Goal: Task Accomplishment & Management: Manage account settings

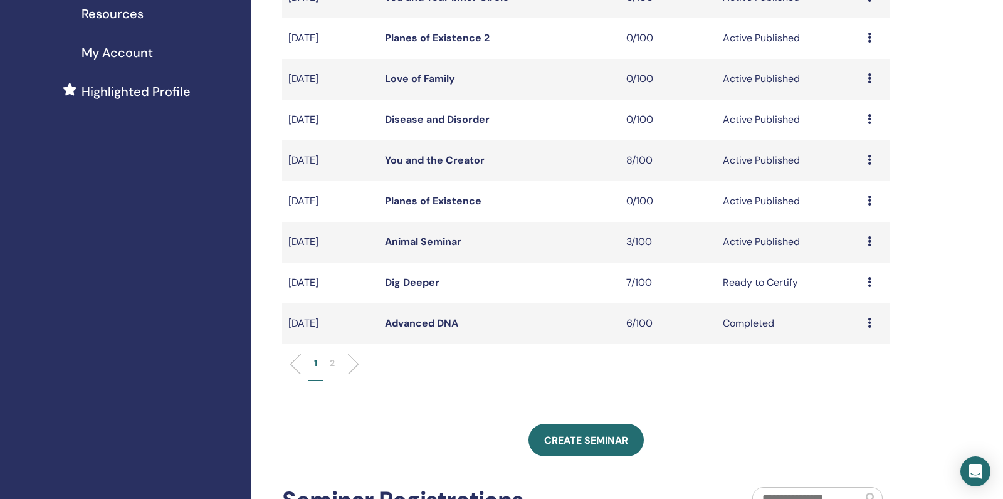
scroll to position [278, 0]
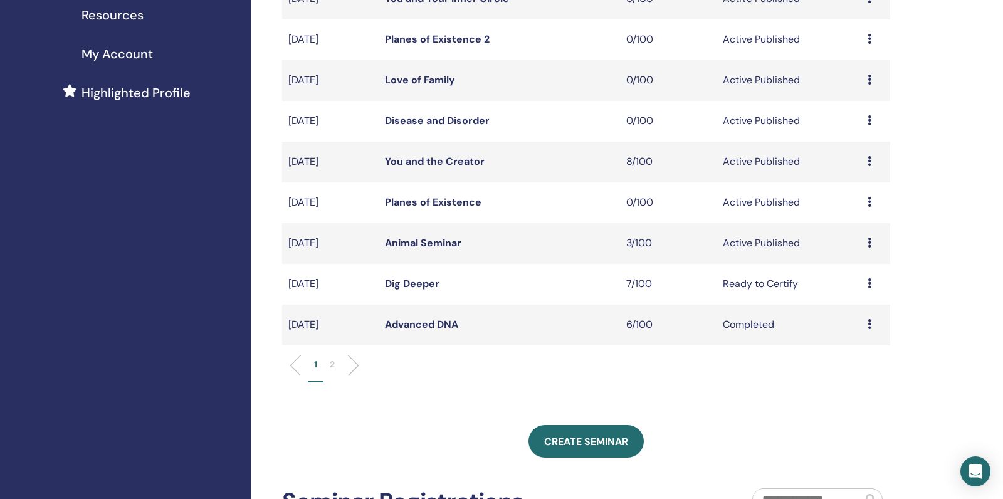
click at [433, 250] on link "Animal Seminar" at bounding box center [423, 242] width 76 height 13
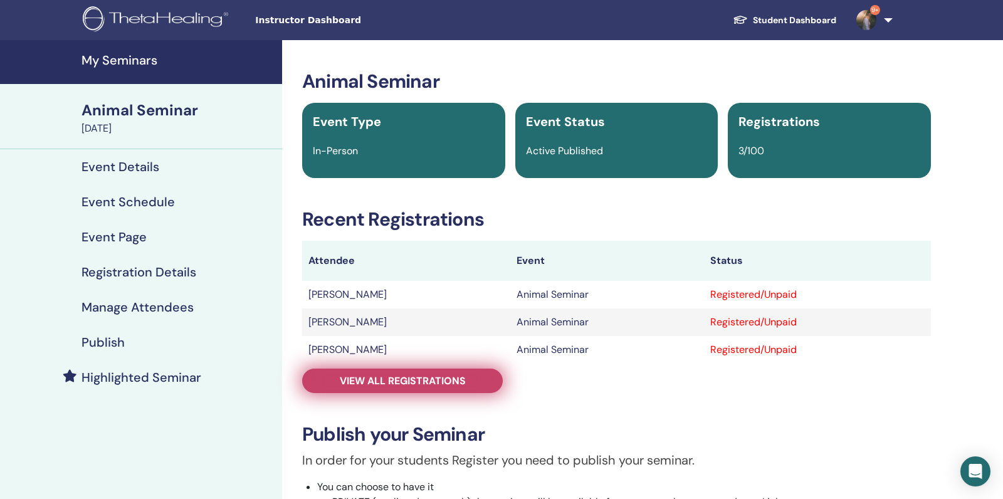
click at [361, 377] on span "View all registrations" at bounding box center [403, 380] width 126 height 13
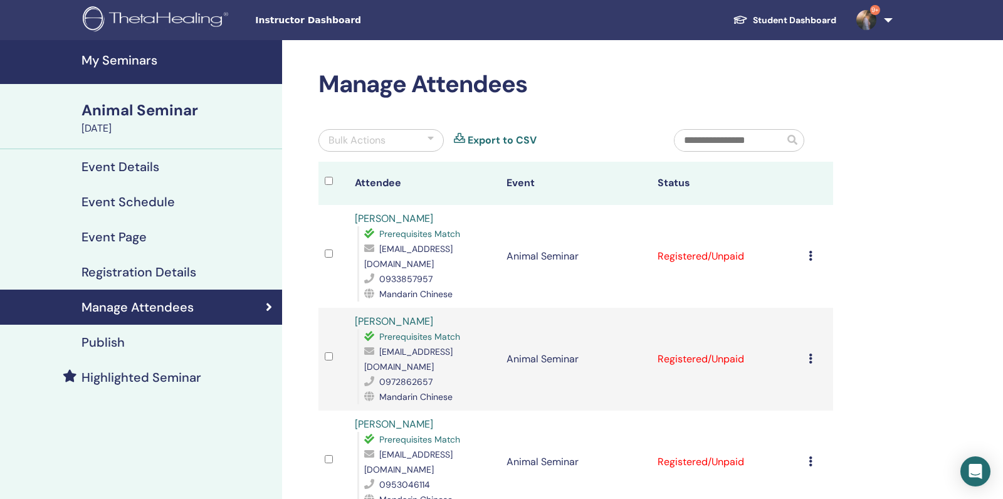
click at [139, 68] on link "My Seminars" at bounding box center [141, 62] width 282 height 44
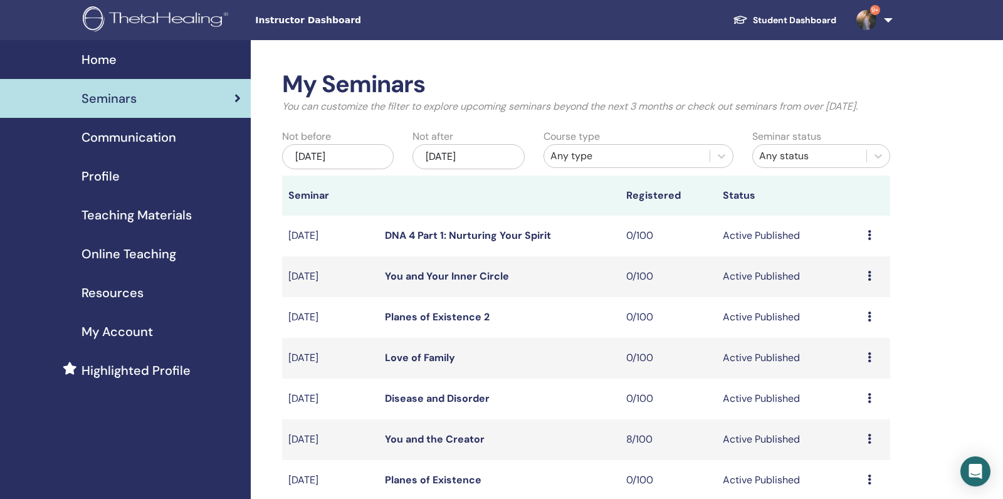
click at [181, 217] on span "Teaching Materials" at bounding box center [137, 215] width 110 height 19
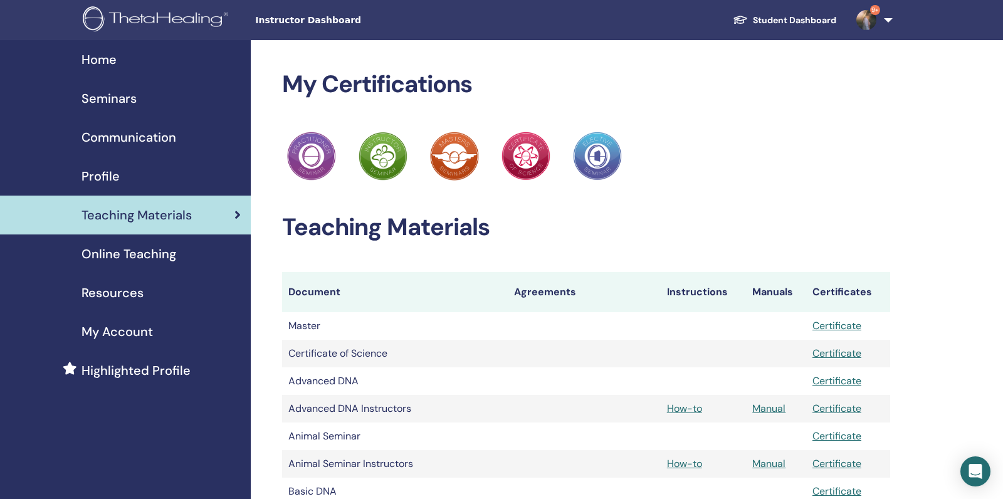
click at [163, 112] on link "Seminars" at bounding box center [125, 98] width 251 height 39
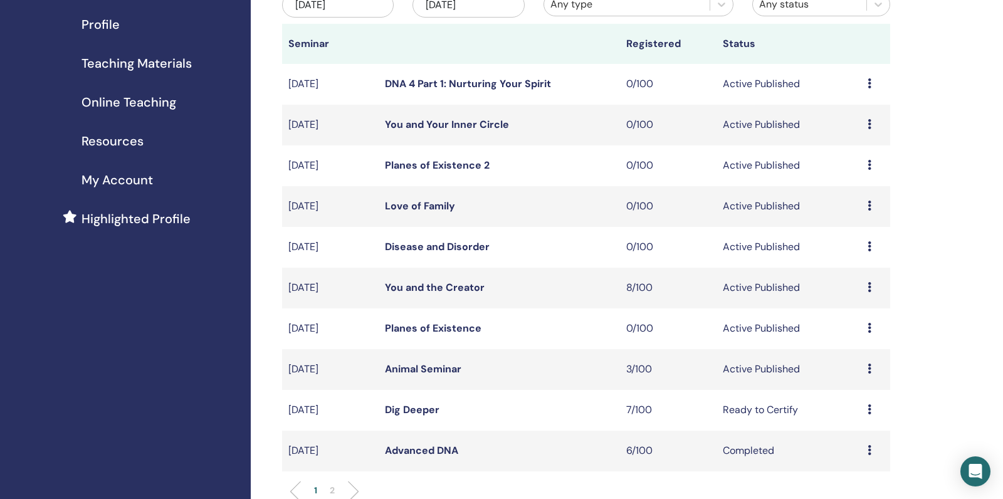
scroll to position [166, 0]
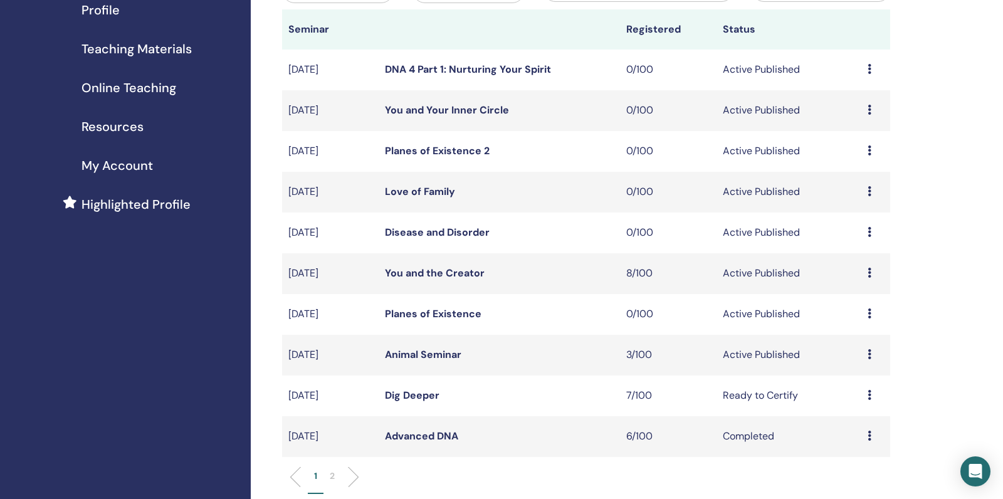
click at [419, 320] on link "Planes of Existence" at bounding box center [433, 313] width 97 height 13
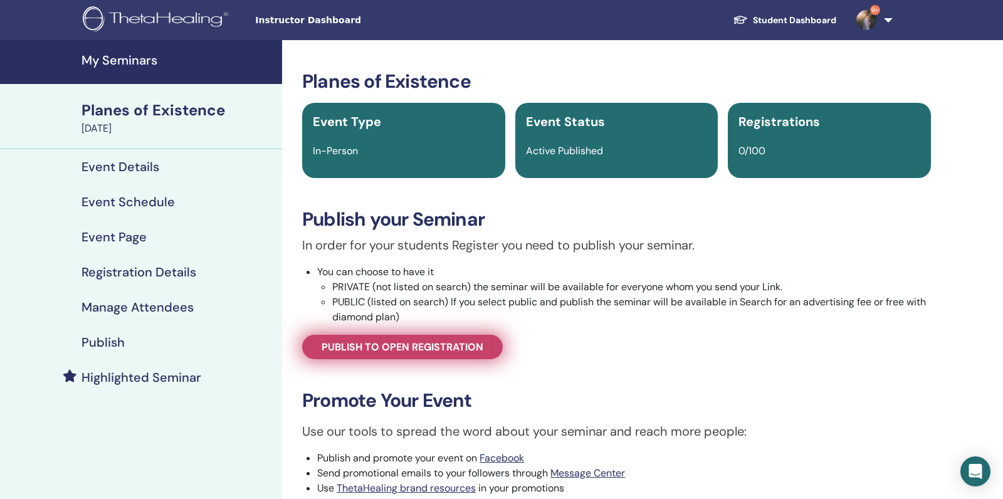
click at [343, 352] on span "Publish to open registration" at bounding box center [403, 346] width 162 height 13
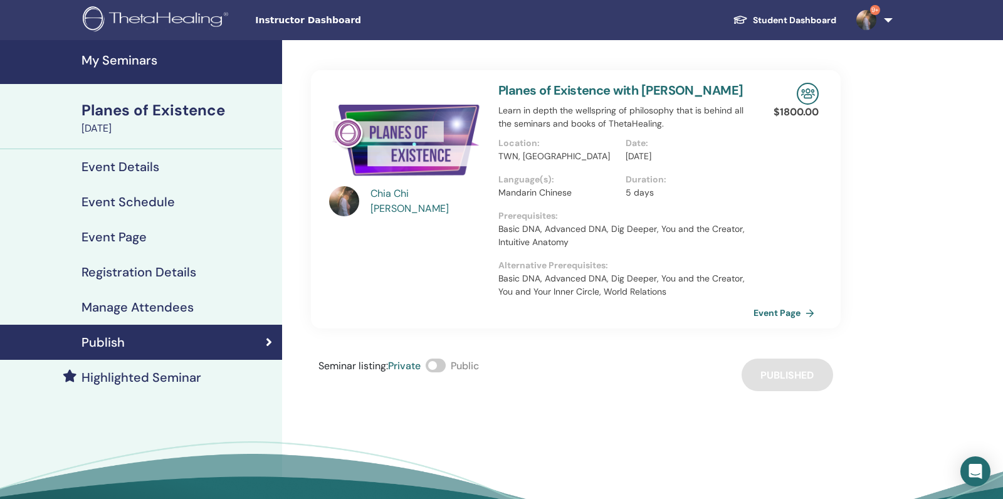
click at [164, 206] on h4 "Event Schedule" at bounding box center [128, 201] width 93 height 15
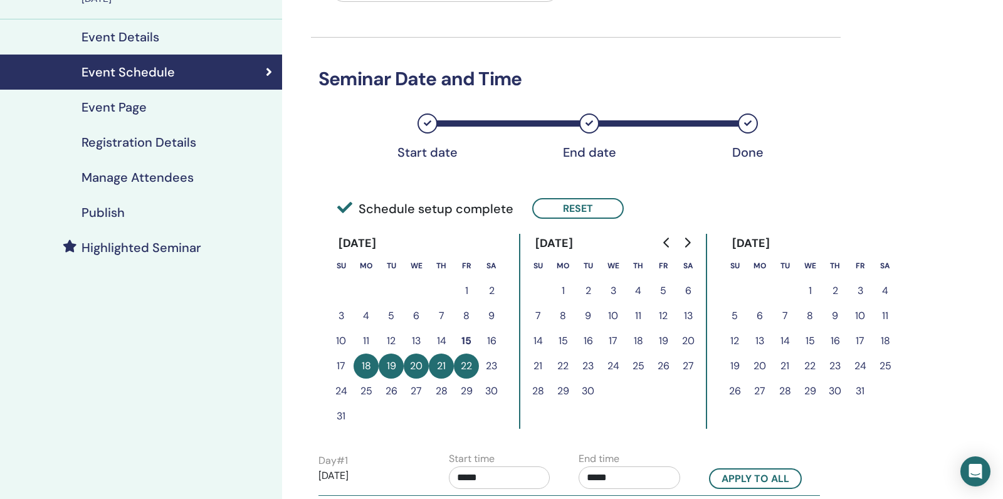
scroll to position [149, 0]
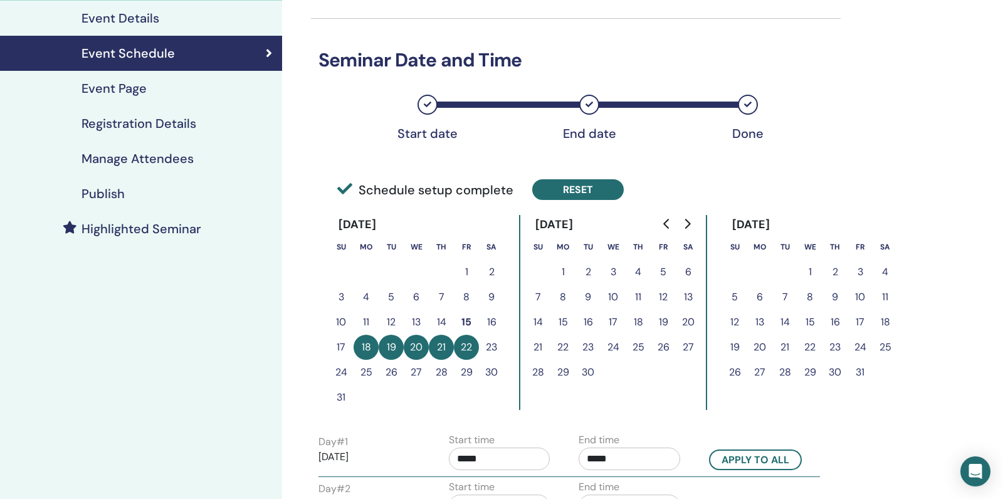
click at [561, 190] on button "Reset" at bounding box center [578, 189] width 92 height 21
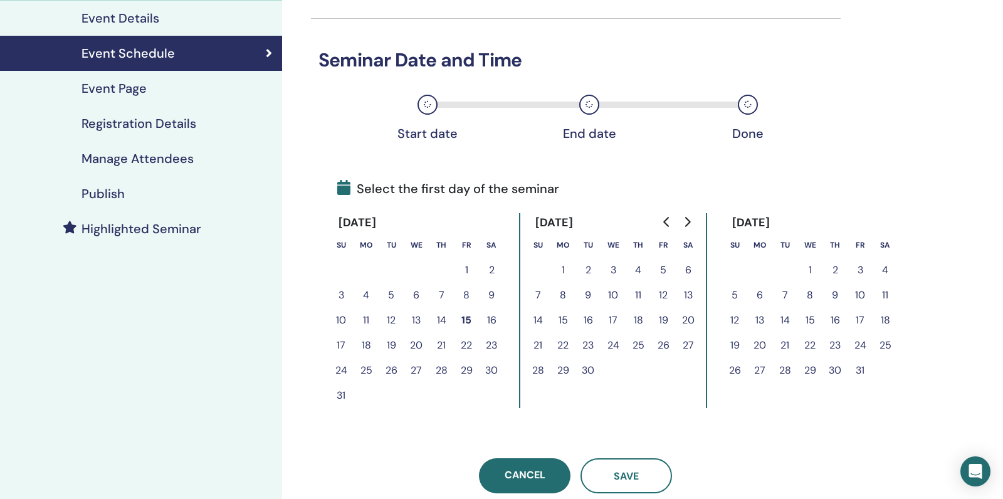
click at [364, 371] on button "25" at bounding box center [366, 370] width 25 height 25
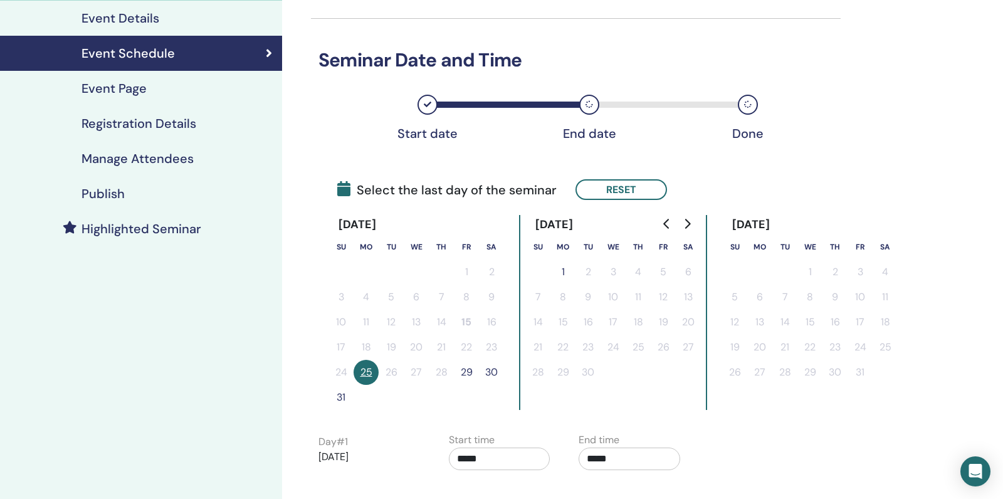
click at [478, 369] on button "29" at bounding box center [466, 372] width 25 height 25
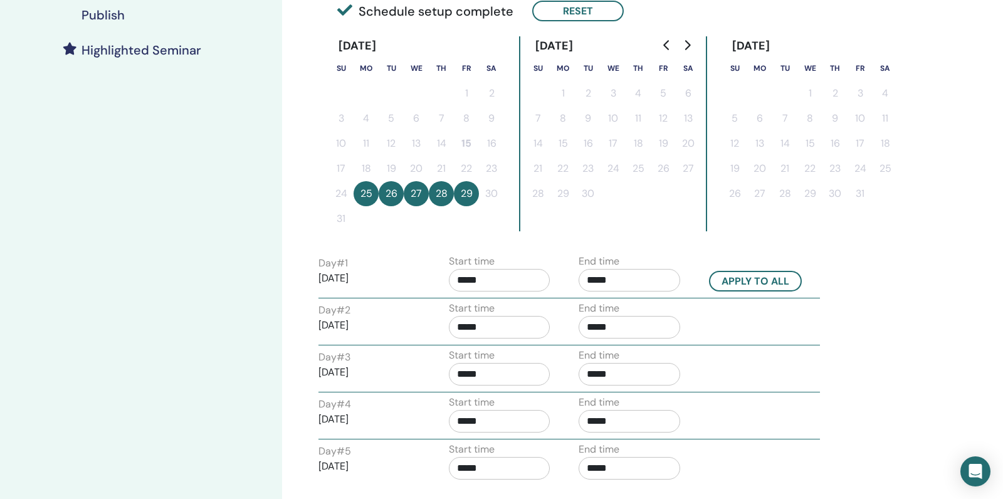
scroll to position [391, 0]
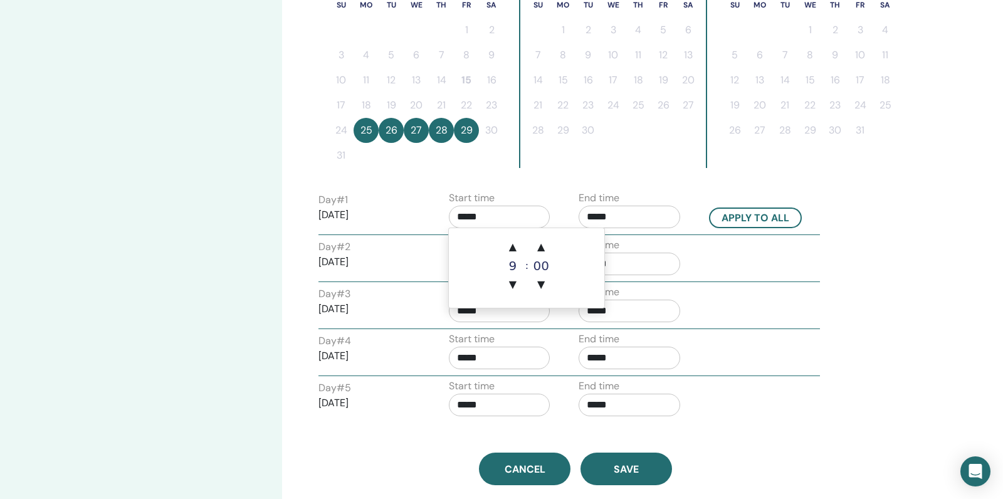
click at [488, 218] on input "*****" at bounding box center [500, 217] width 102 height 23
click at [514, 250] on span "▲" at bounding box center [512, 246] width 25 height 25
click at [533, 247] on span "▲" at bounding box center [541, 246] width 25 height 25
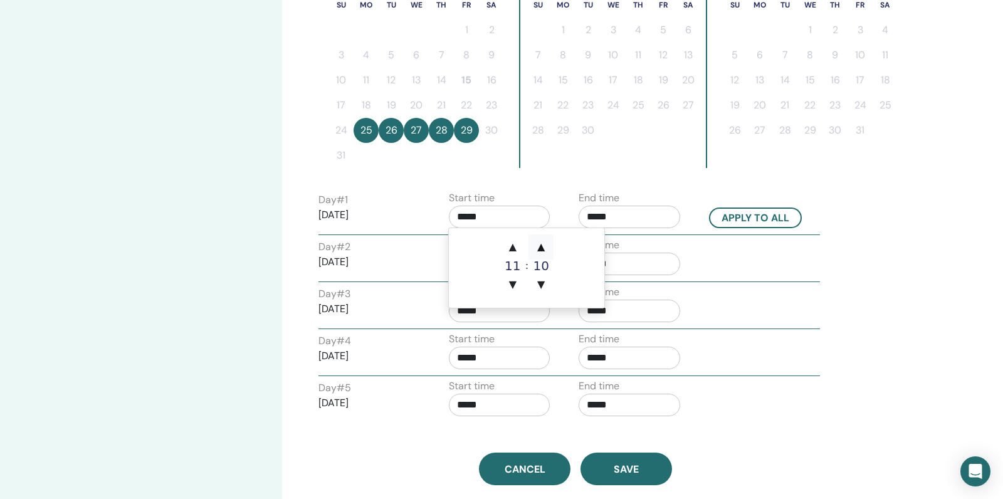
click at [533, 247] on span "▲" at bounding box center [541, 246] width 25 height 25
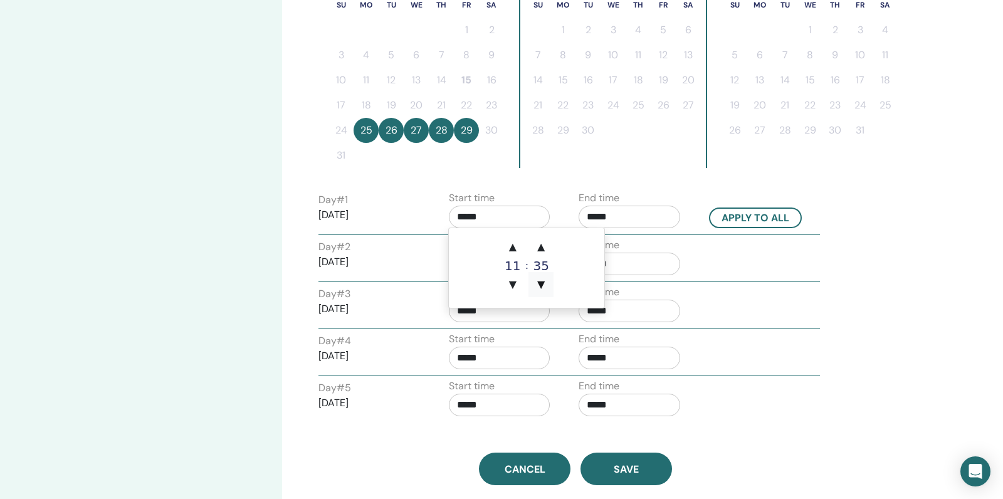
click at [542, 286] on span "▼" at bounding box center [541, 284] width 25 height 25
type input "*****"
click at [602, 219] on input "*****" at bounding box center [630, 217] width 102 height 23
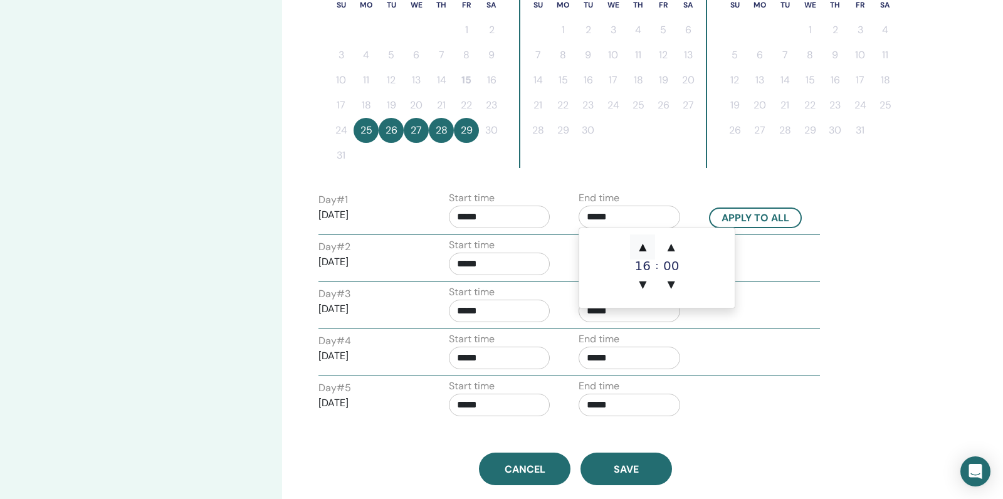
click at [642, 240] on span "▲" at bounding box center [642, 246] width 25 height 25
click at [671, 241] on span "▲" at bounding box center [671, 246] width 25 height 25
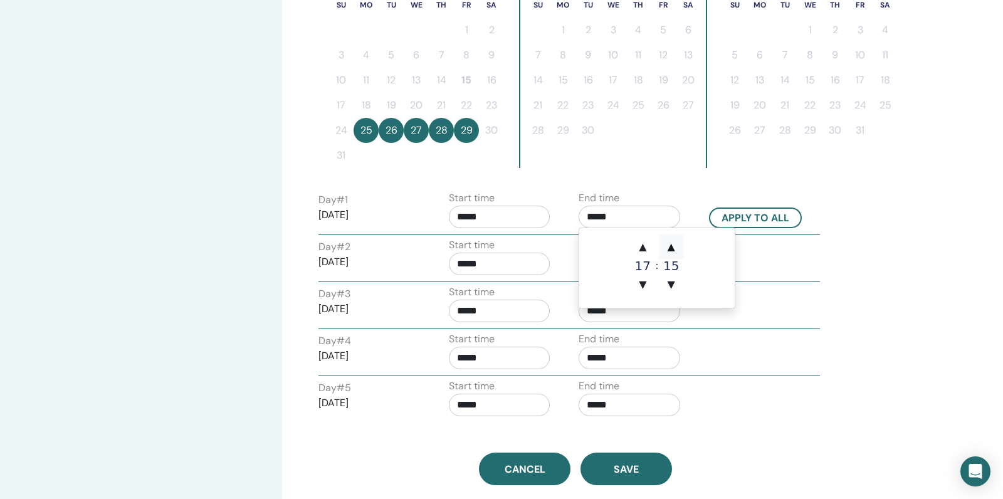
click at [671, 241] on span "▲" at bounding box center [671, 246] width 25 height 25
type input "*****"
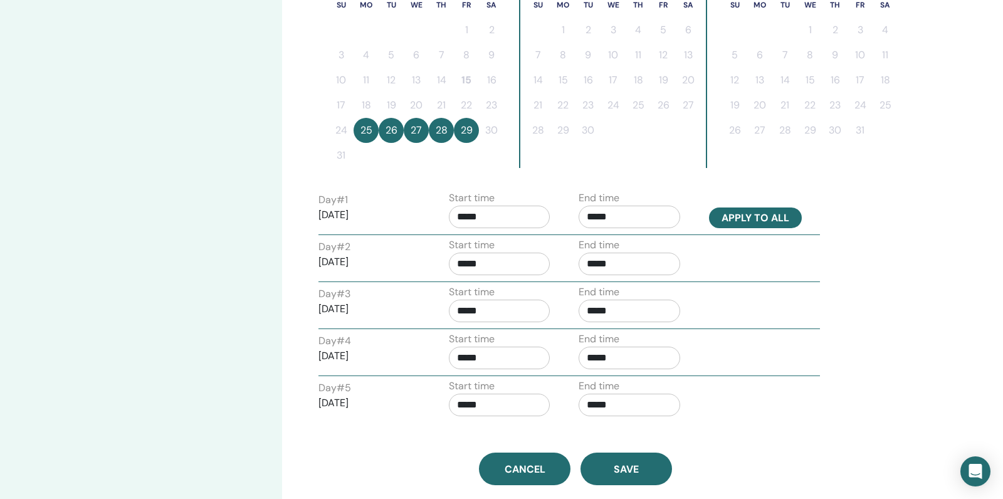
click at [739, 212] on button "Apply to all" at bounding box center [755, 218] width 93 height 21
type input "*****"
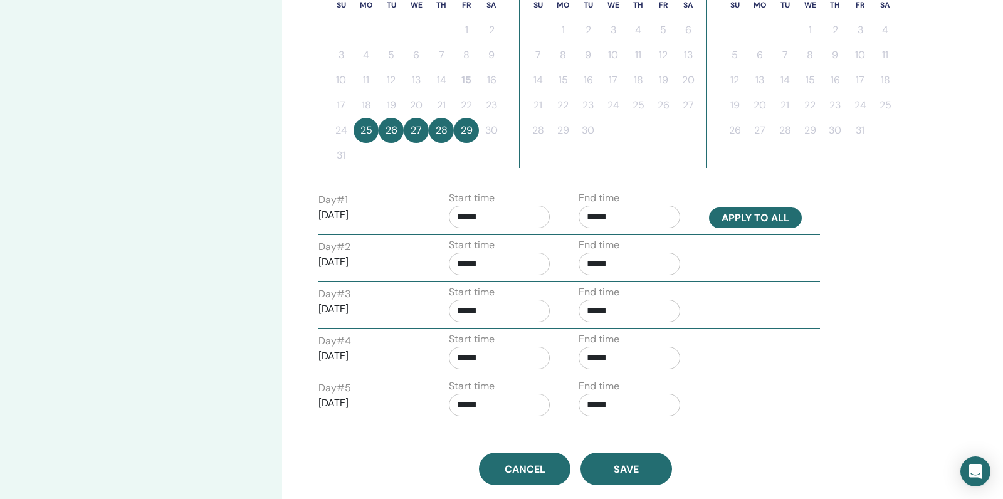
type input "*****"
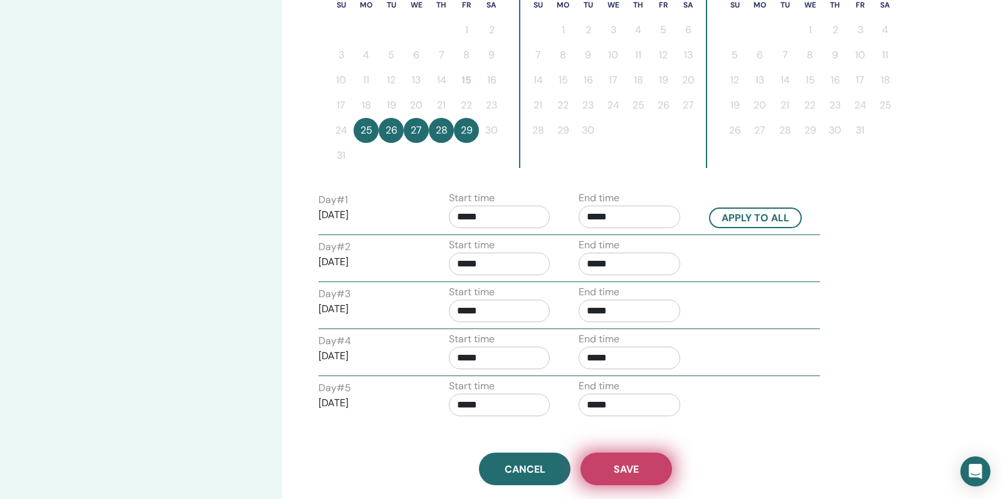
click at [617, 463] on span "Save" at bounding box center [626, 469] width 25 height 13
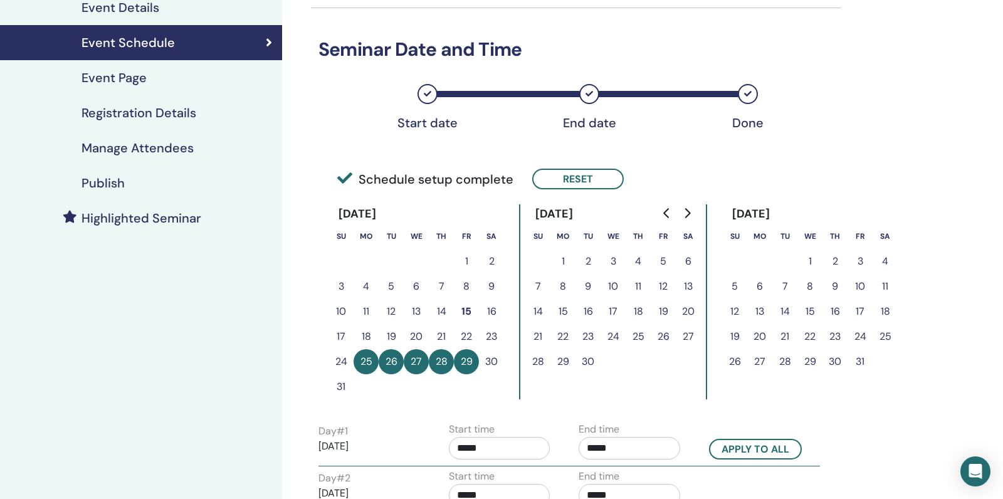
scroll to position [144, 0]
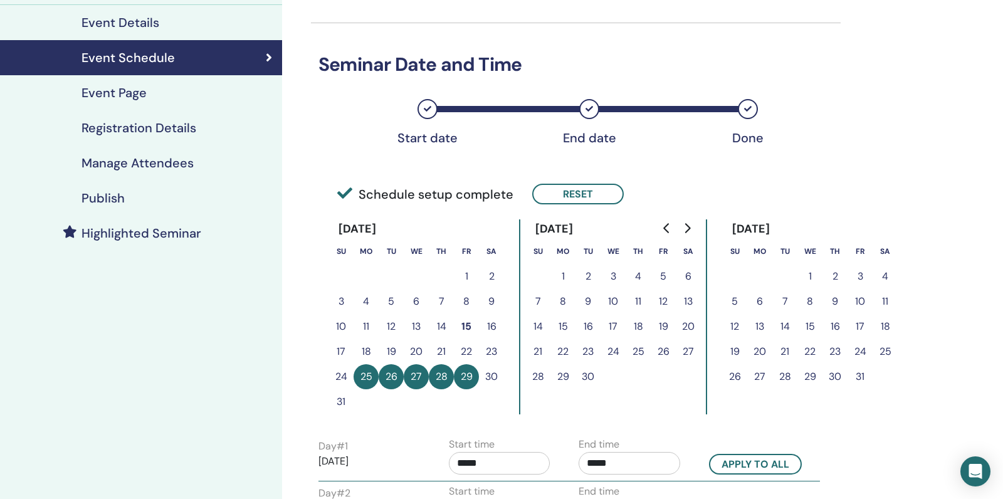
click at [175, 209] on link "Publish" at bounding box center [141, 198] width 282 height 35
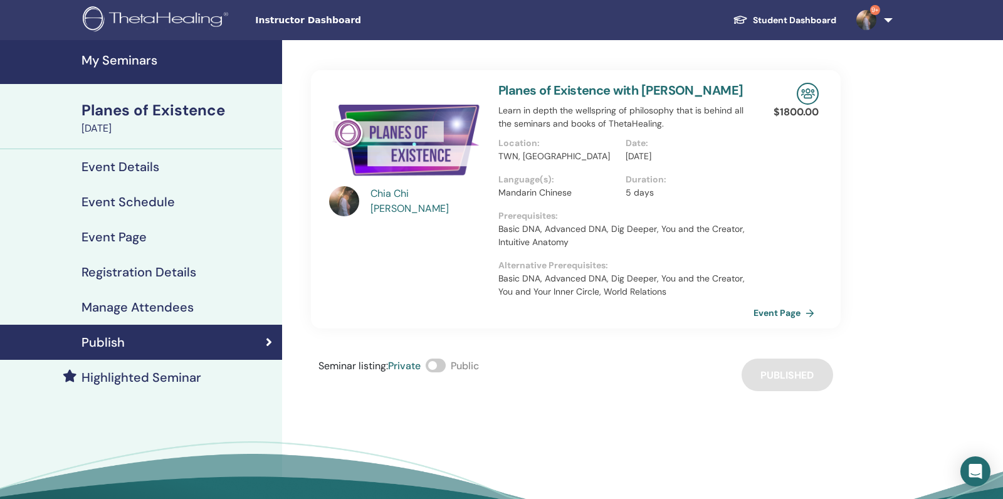
click at [191, 307] on h4 "Manage Attendees" at bounding box center [138, 307] width 112 height 15
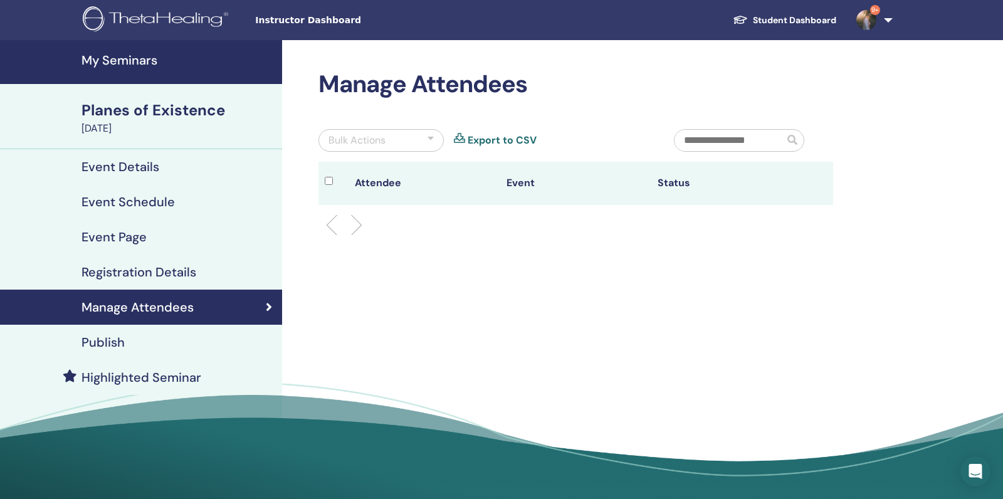
click at [188, 277] on h4 "Registration Details" at bounding box center [139, 272] width 115 height 15
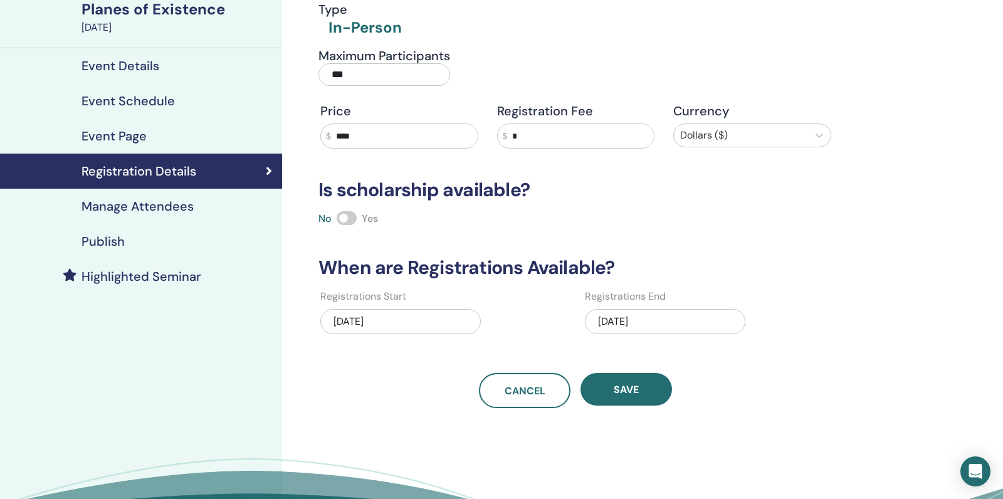
scroll to position [66, 0]
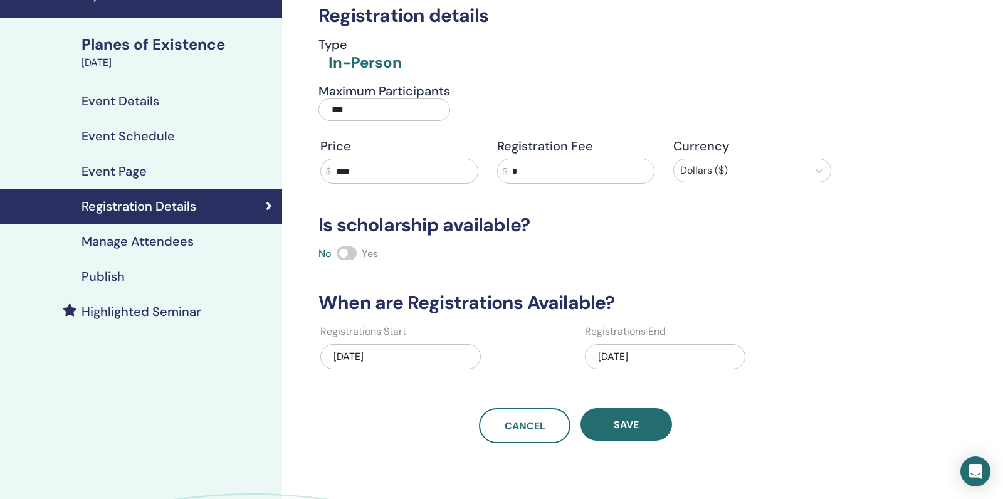
click at [182, 181] on link "Event Page" at bounding box center [141, 171] width 282 height 35
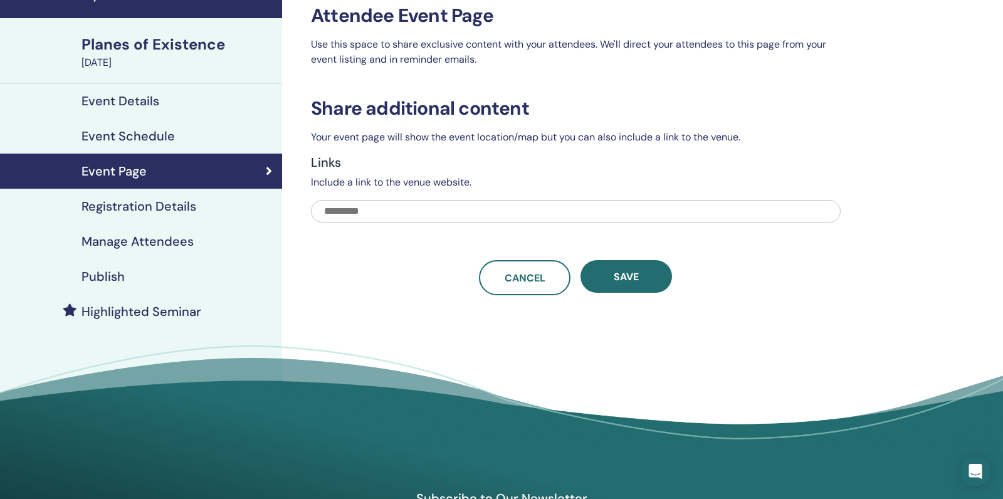
click at [180, 141] on div "Event Schedule" at bounding box center [141, 136] width 262 height 15
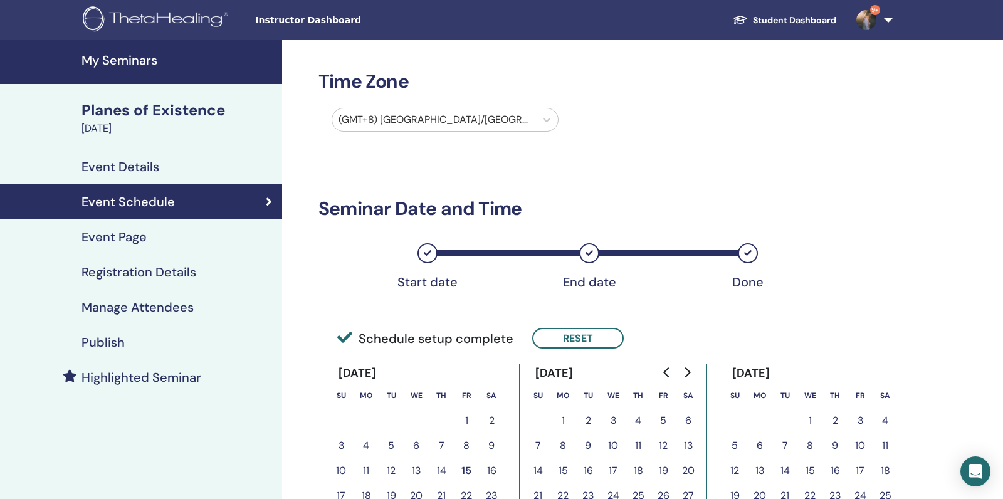
click at [209, 166] on div "Event Details" at bounding box center [141, 166] width 262 height 15
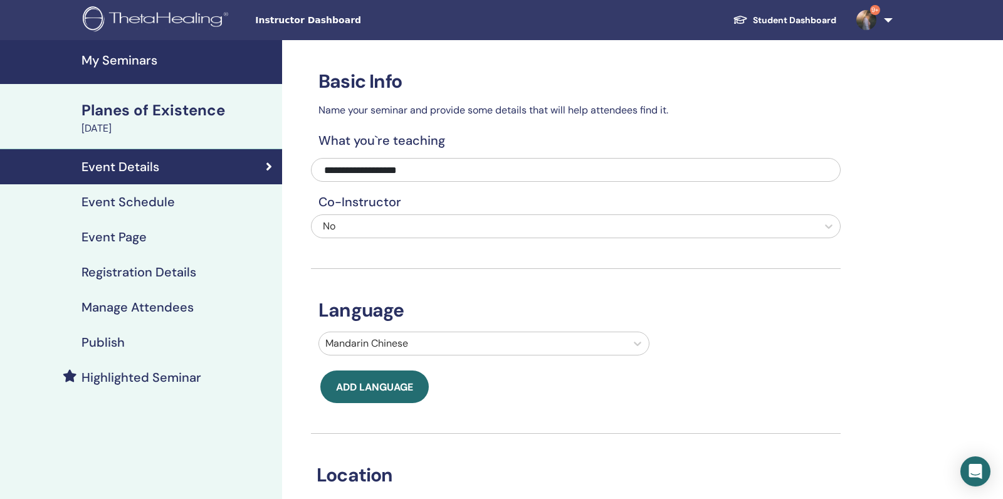
click at [188, 122] on div "August 25, 2025" at bounding box center [178, 128] width 193 height 15
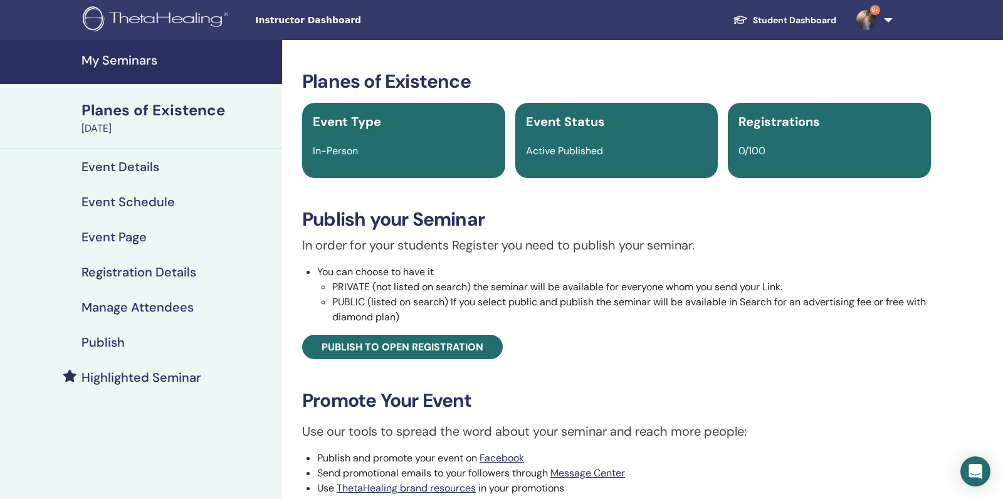
click at [389, 363] on div "Planes of Existence Event Type In-Person Event Status Active Published Registra…" at bounding box center [617, 343] width 654 height 547
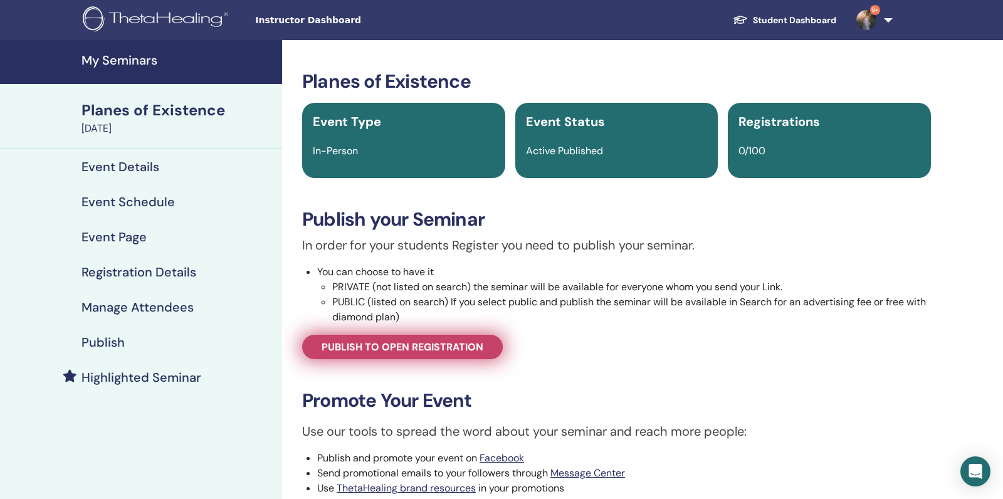
click at [404, 349] on span "Publish to open registration" at bounding box center [403, 346] width 162 height 13
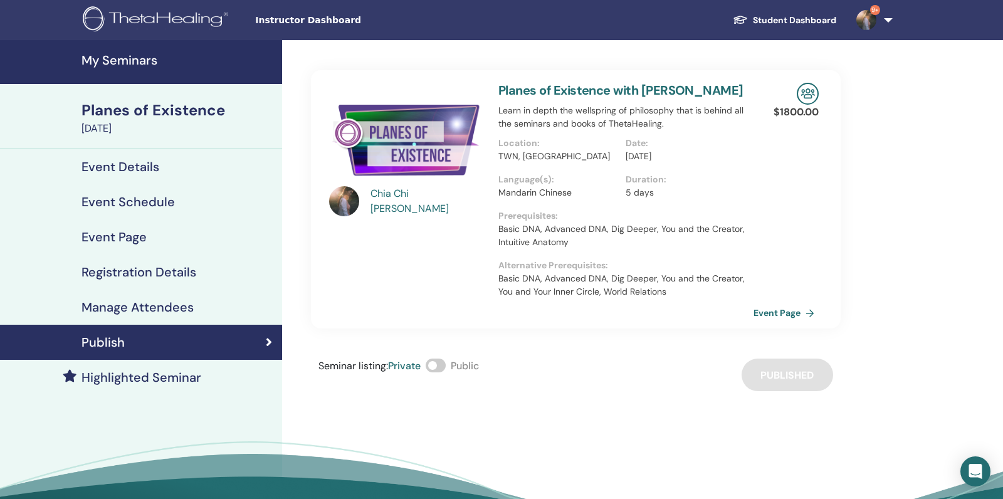
click at [159, 71] on link "My Seminars" at bounding box center [141, 62] width 282 height 44
